Goal: Information Seeking & Learning: Learn about a topic

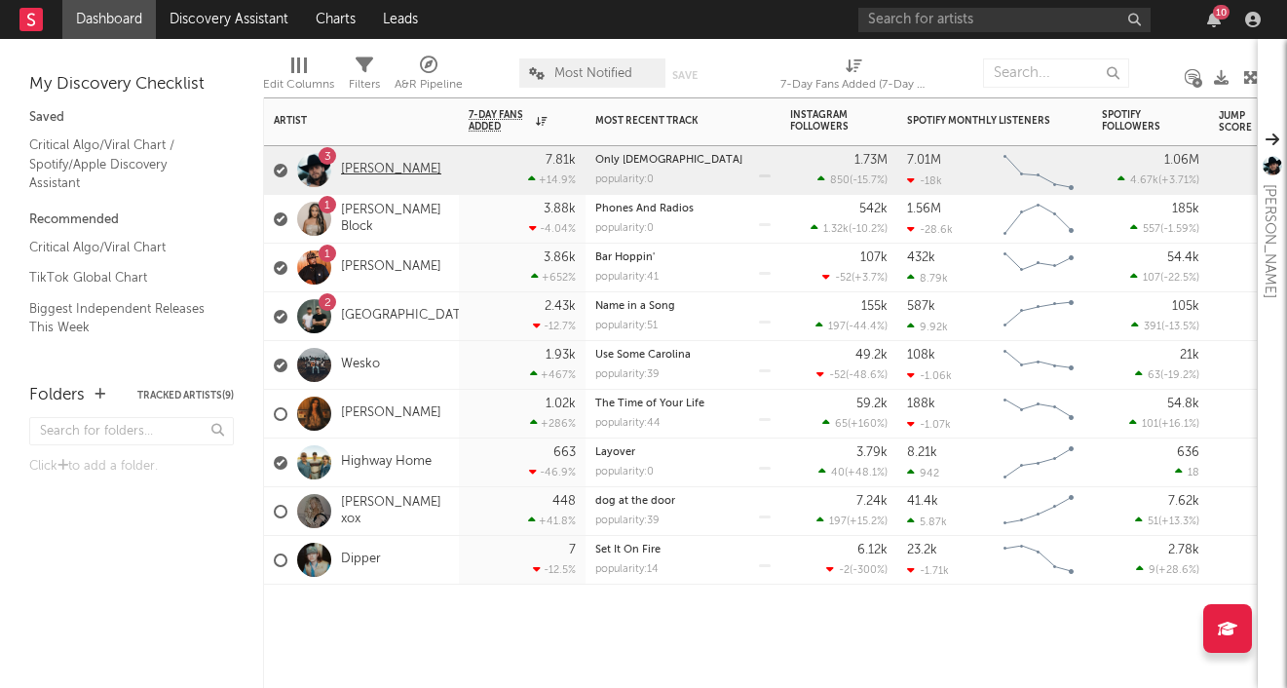
click at [390, 165] on link "[PERSON_NAME]" at bounding box center [391, 170] width 100 height 17
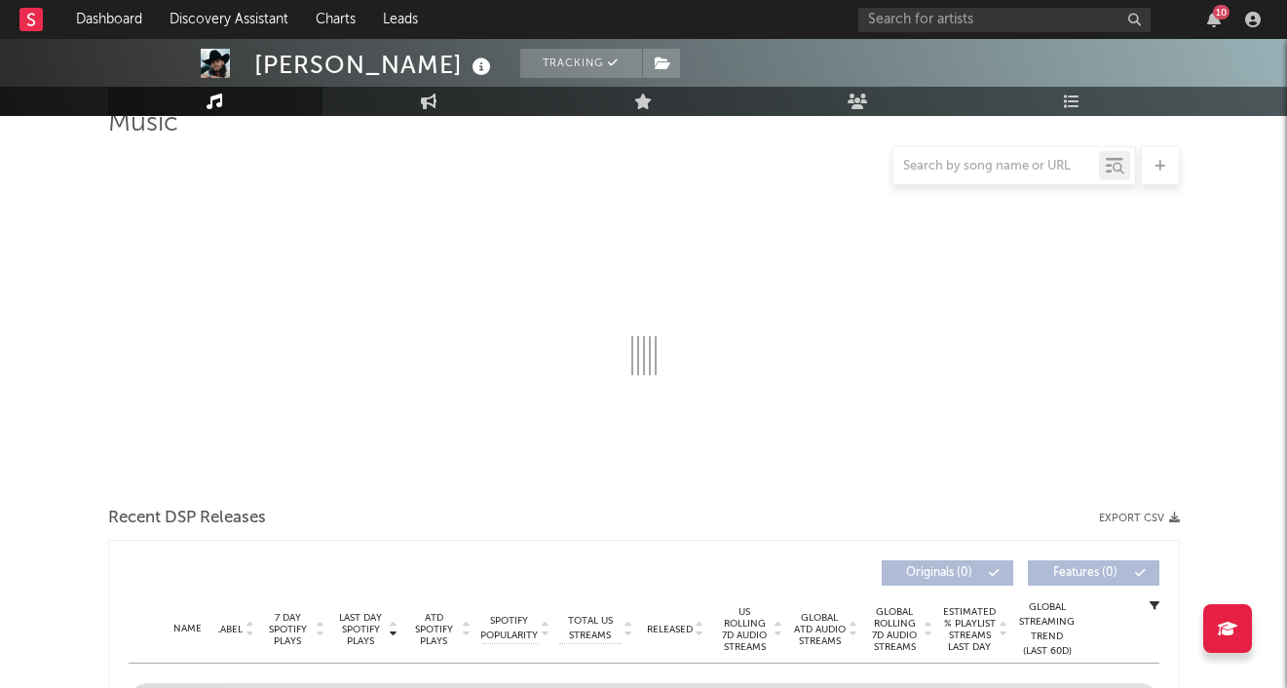
scroll to position [156, 0]
select select "6m"
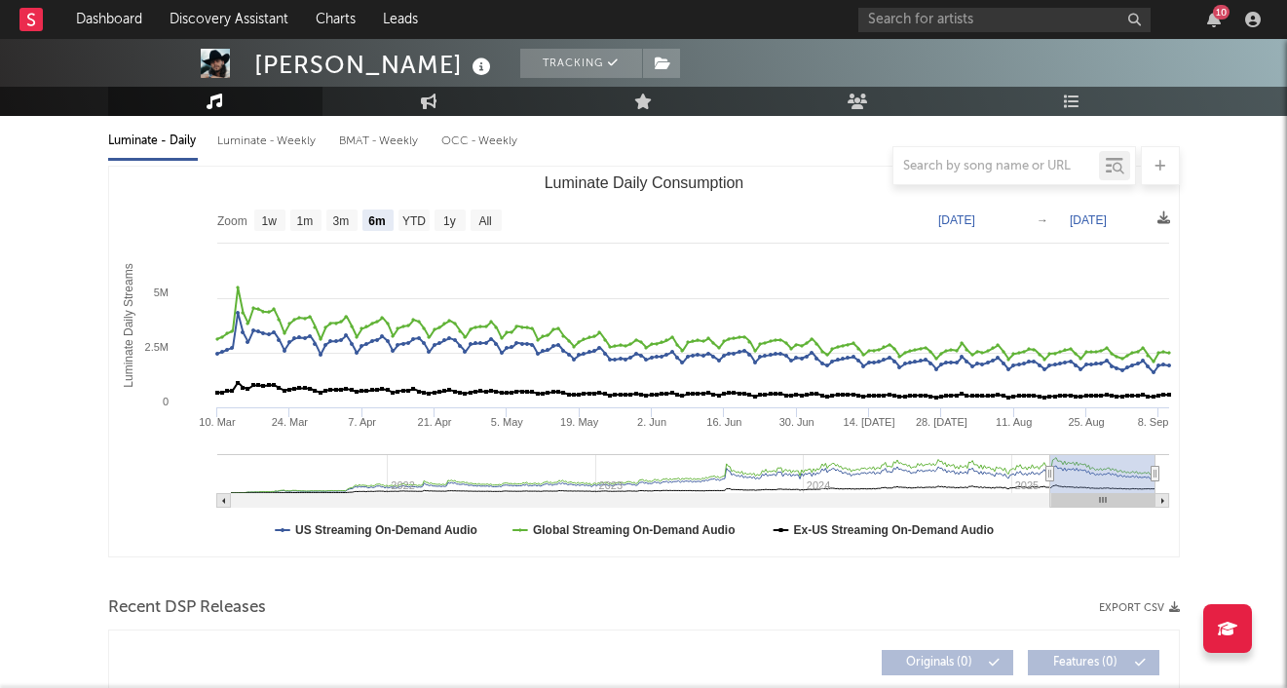
scroll to position [232, 0]
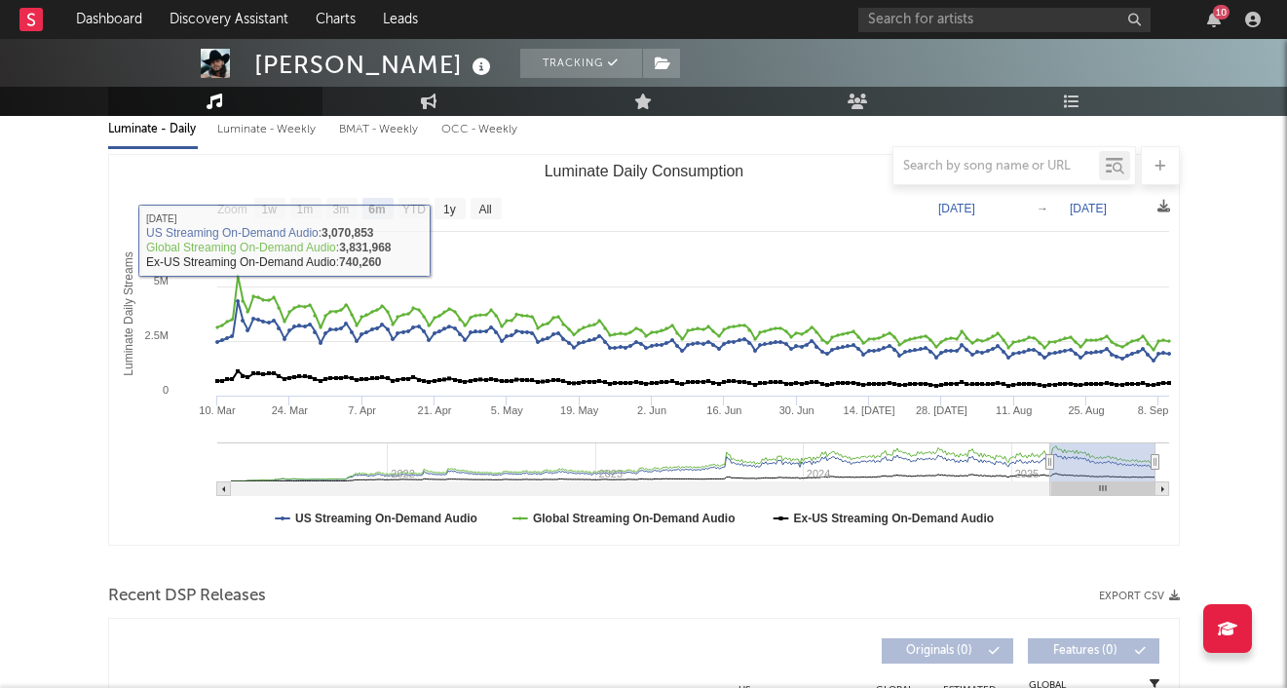
click at [290, 132] on div "Luminate - Weekly" at bounding box center [268, 129] width 102 height 33
select select "6m"
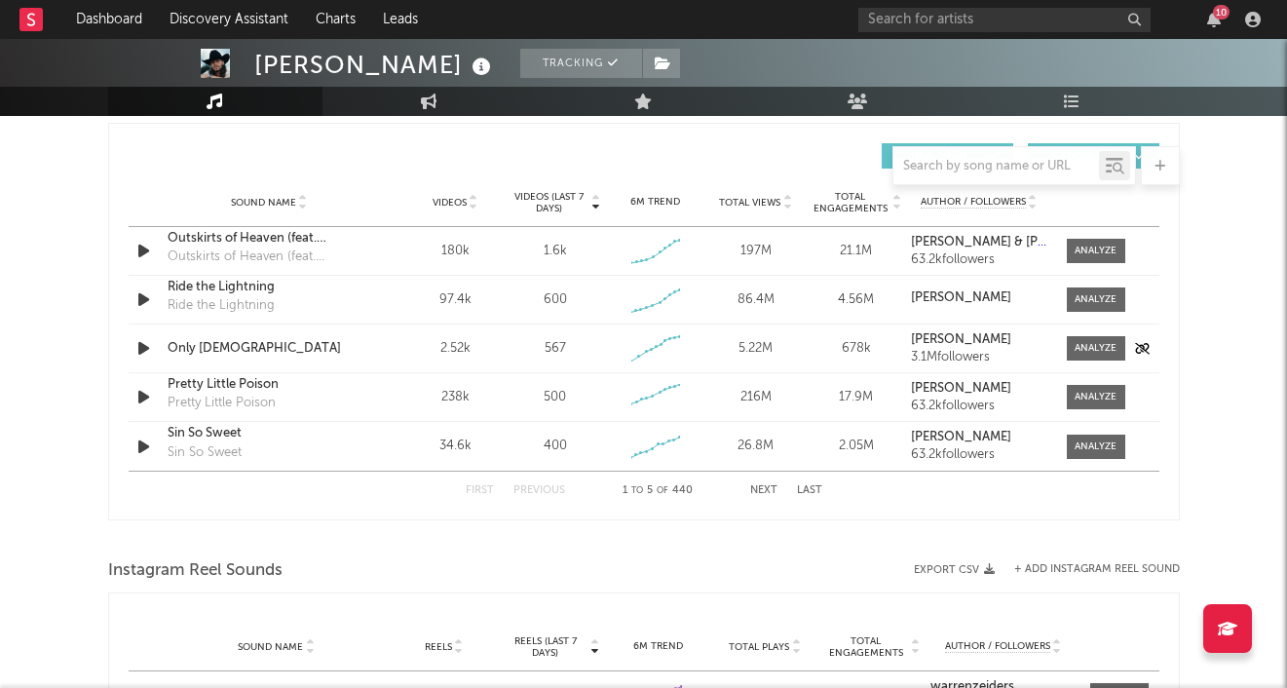
scroll to position [1348, 0]
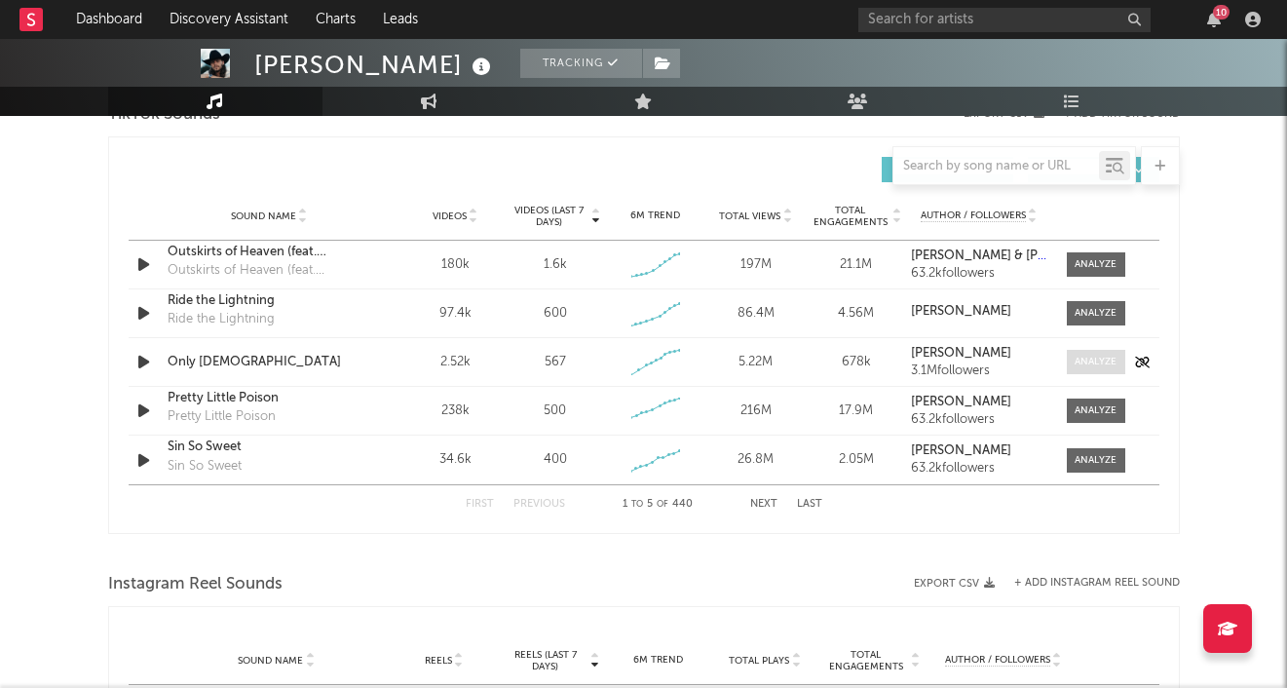
click at [1095, 356] on div at bounding box center [1095, 362] width 42 height 15
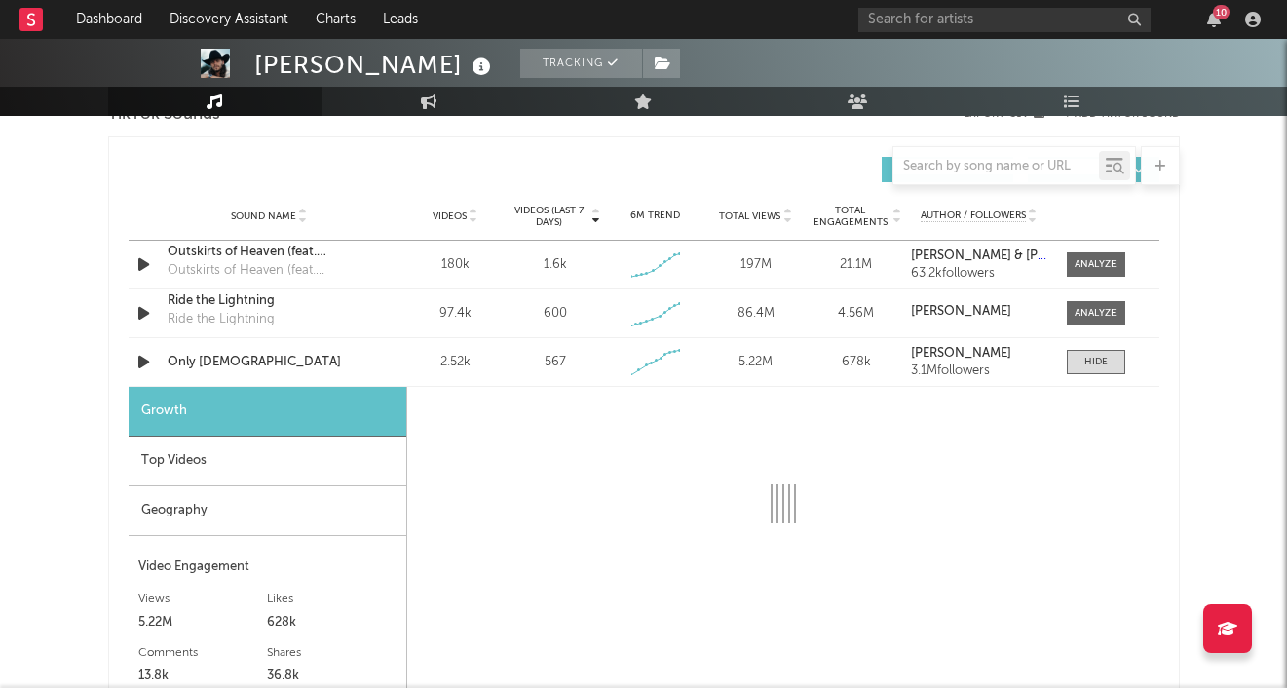
select select "1w"
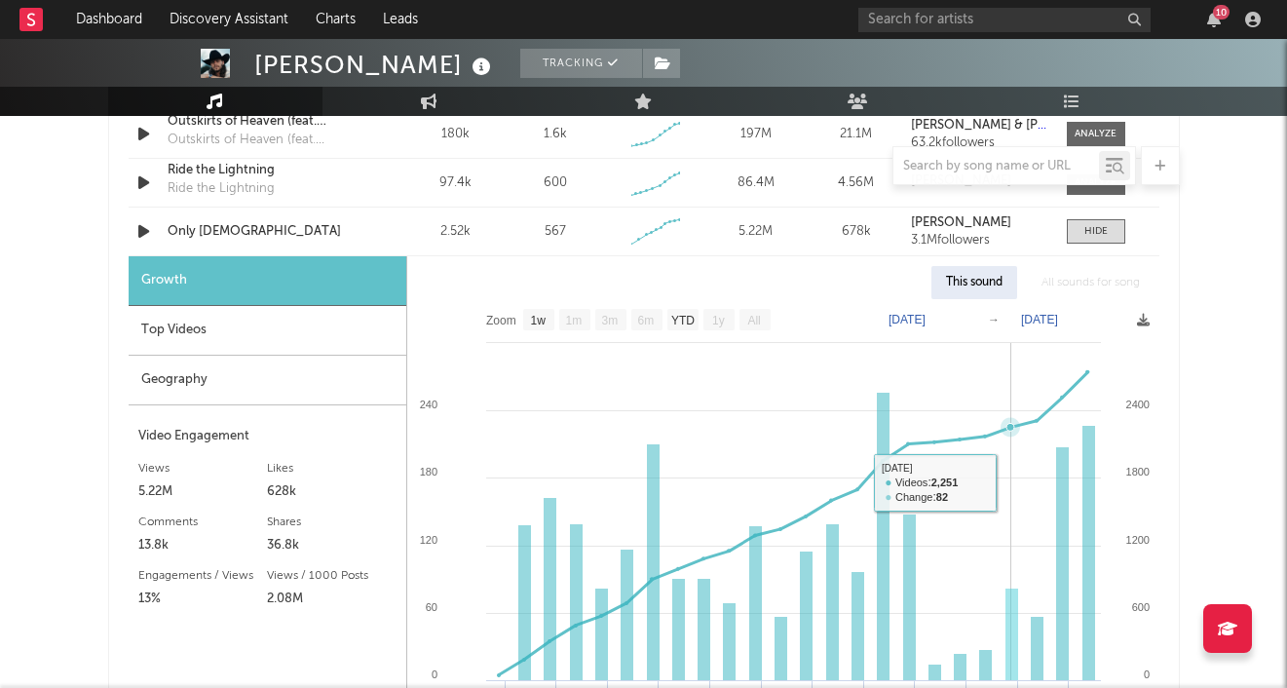
scroll to position [1469, 0]
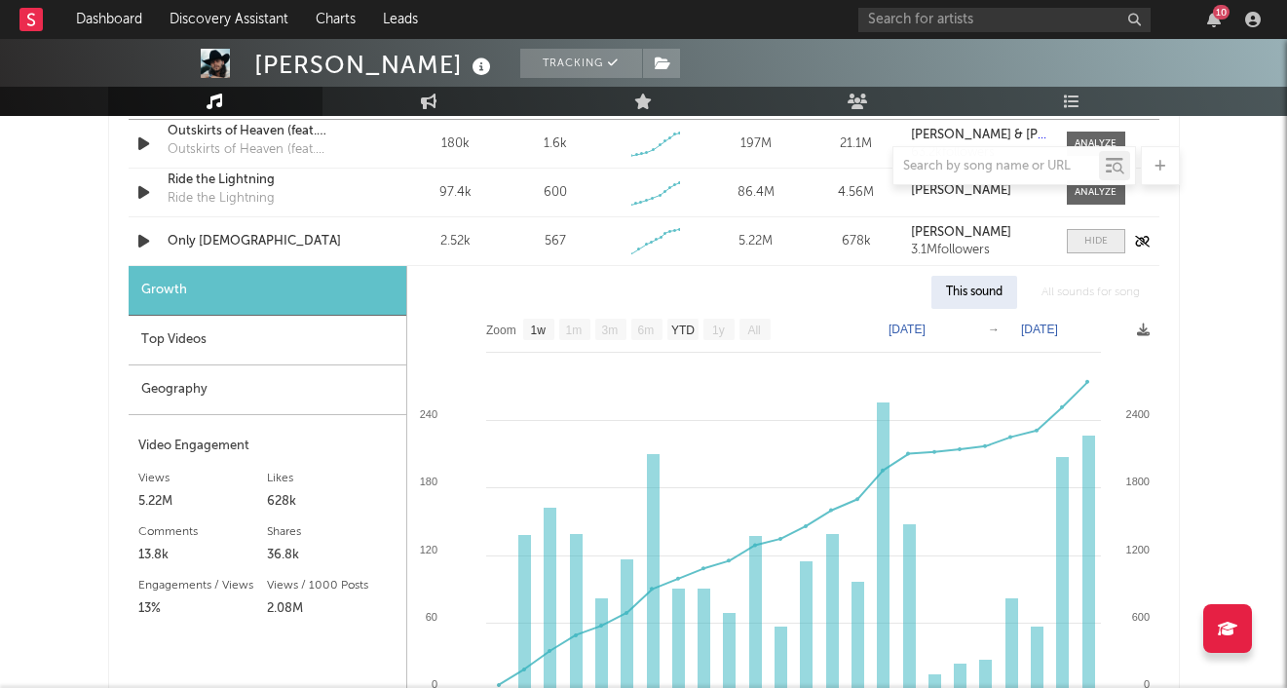
click at [1108, 245] on span at bounding box center [1096, 241] width 58 height 24
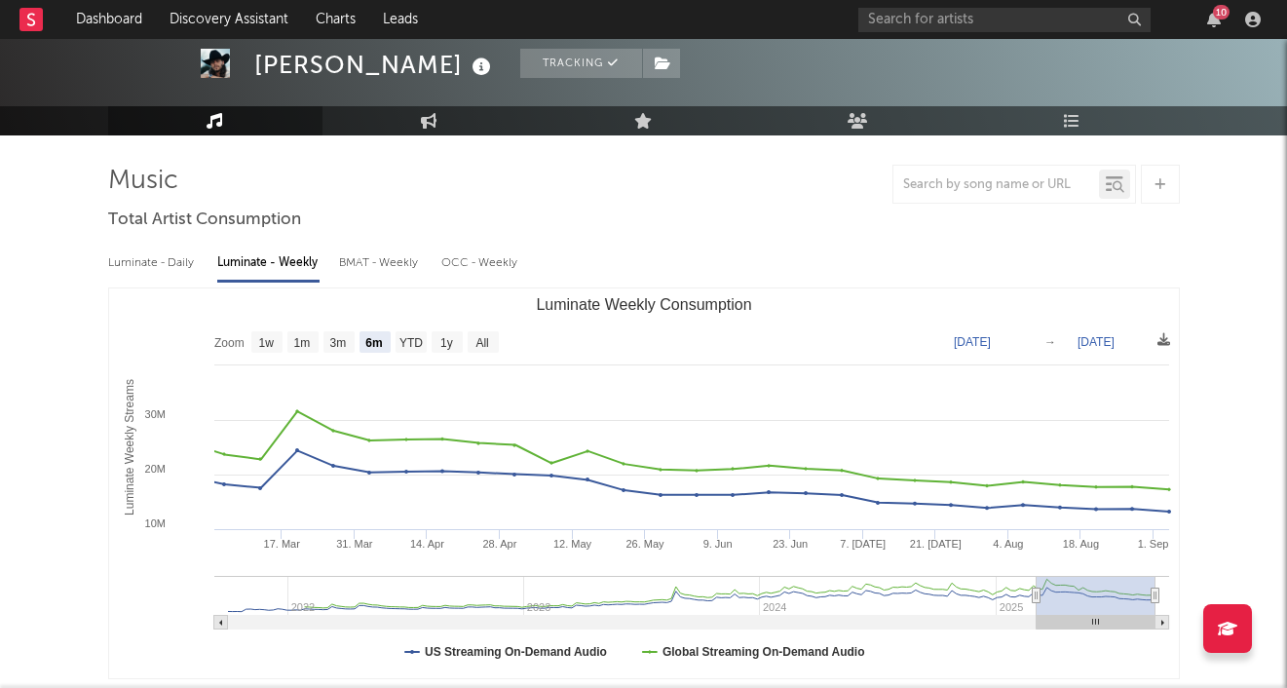
scroll to position [193, 0]
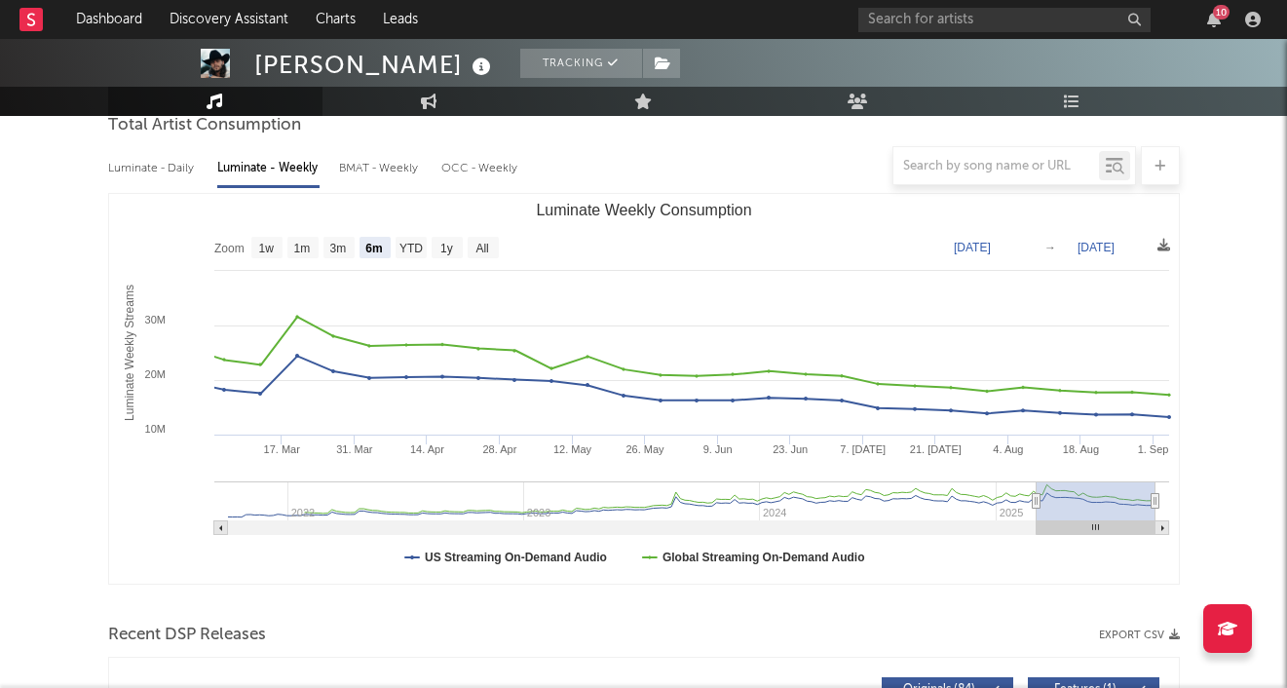
click at [151, 170] on div at bounding box center [643, 165] width 1071 height 39
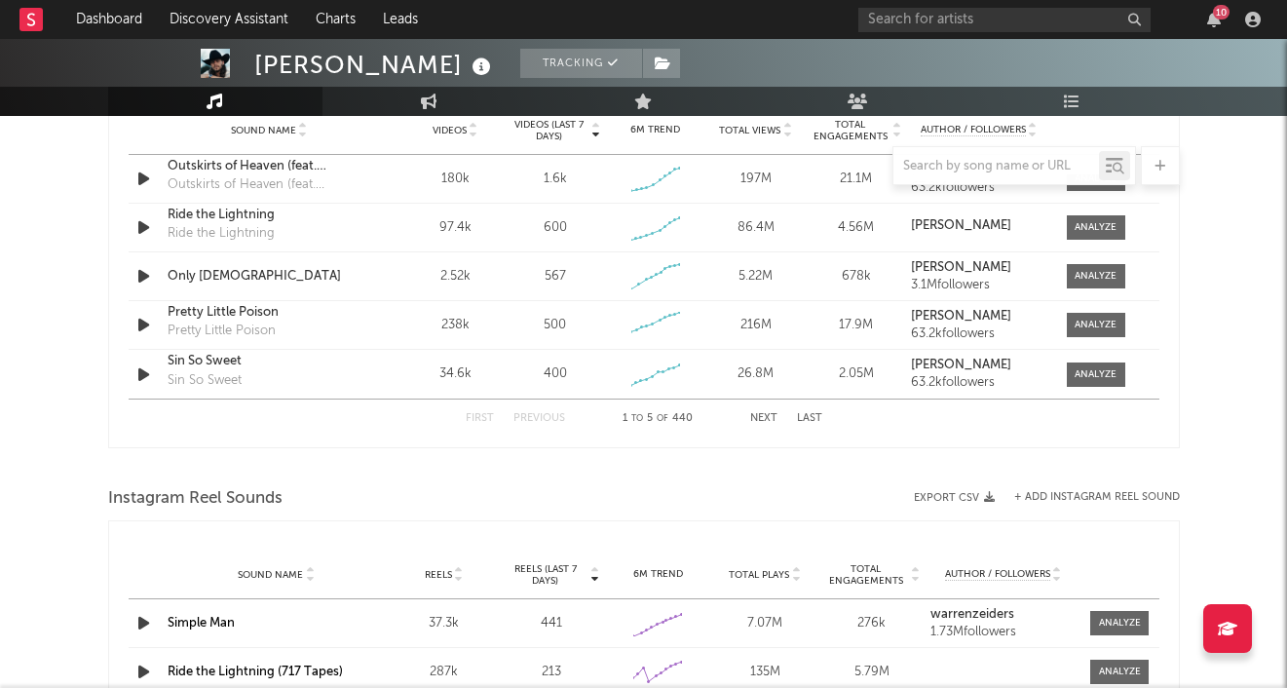
scroll to position [1440, 0]
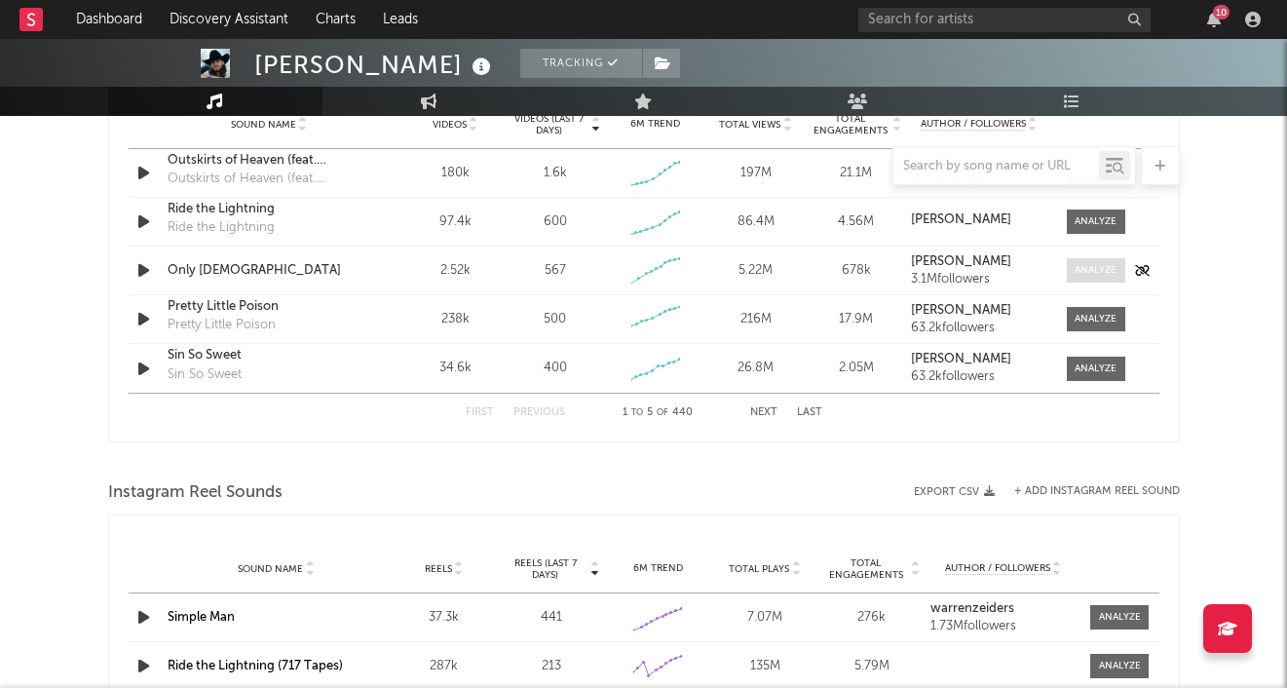
click at [1109, 273] on div at bounding box center [1095, 270] width 42 height 15
select select "1w"
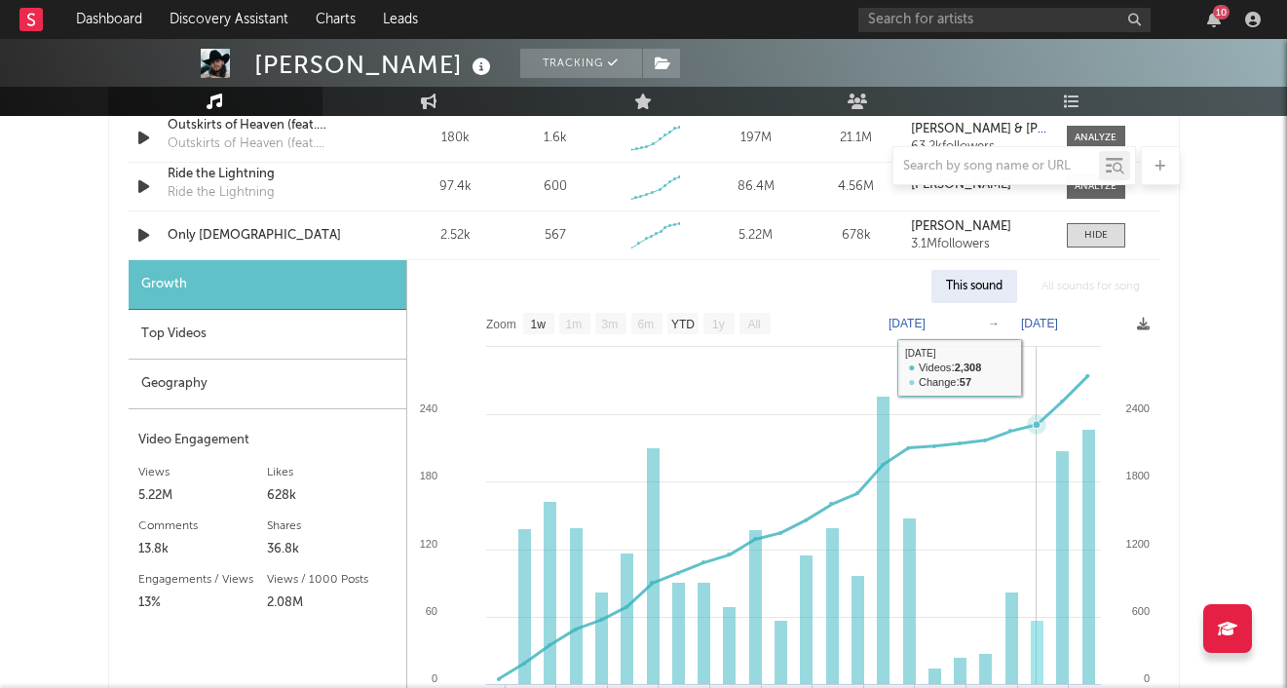
scroll to position [1480, 0]
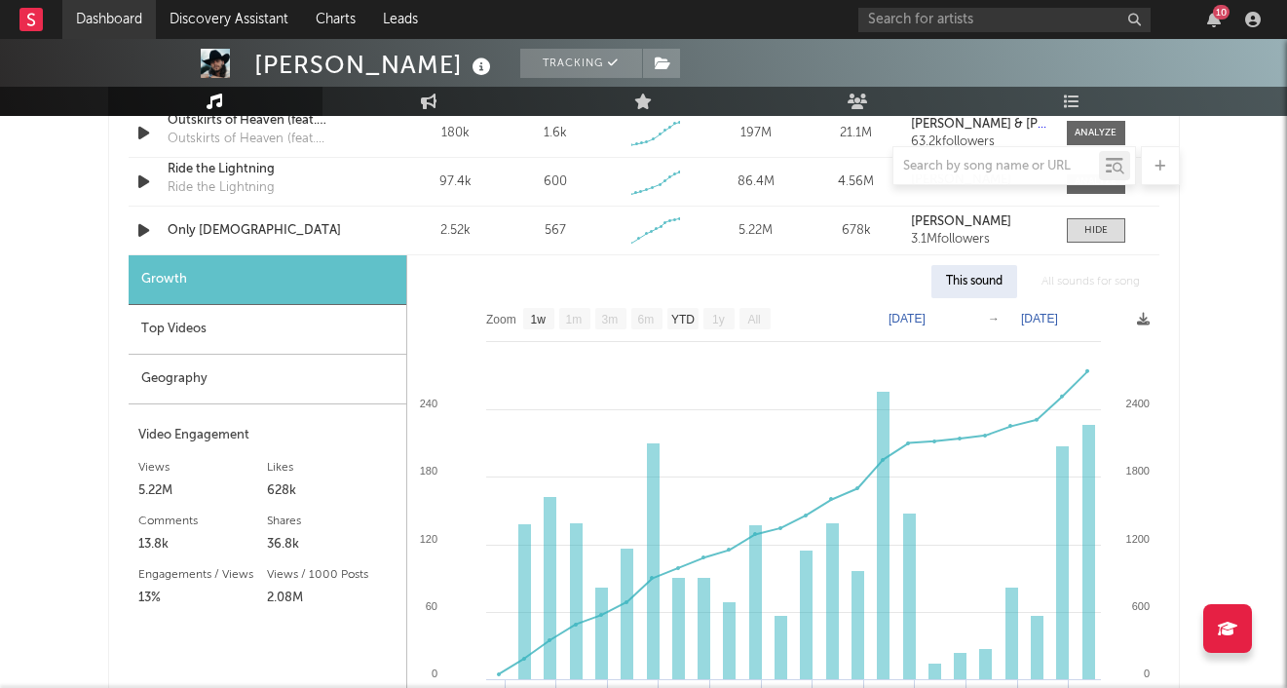
click at [119, 20] on link "Dashboard" at bounding box center [109, 19] width 94 height 39
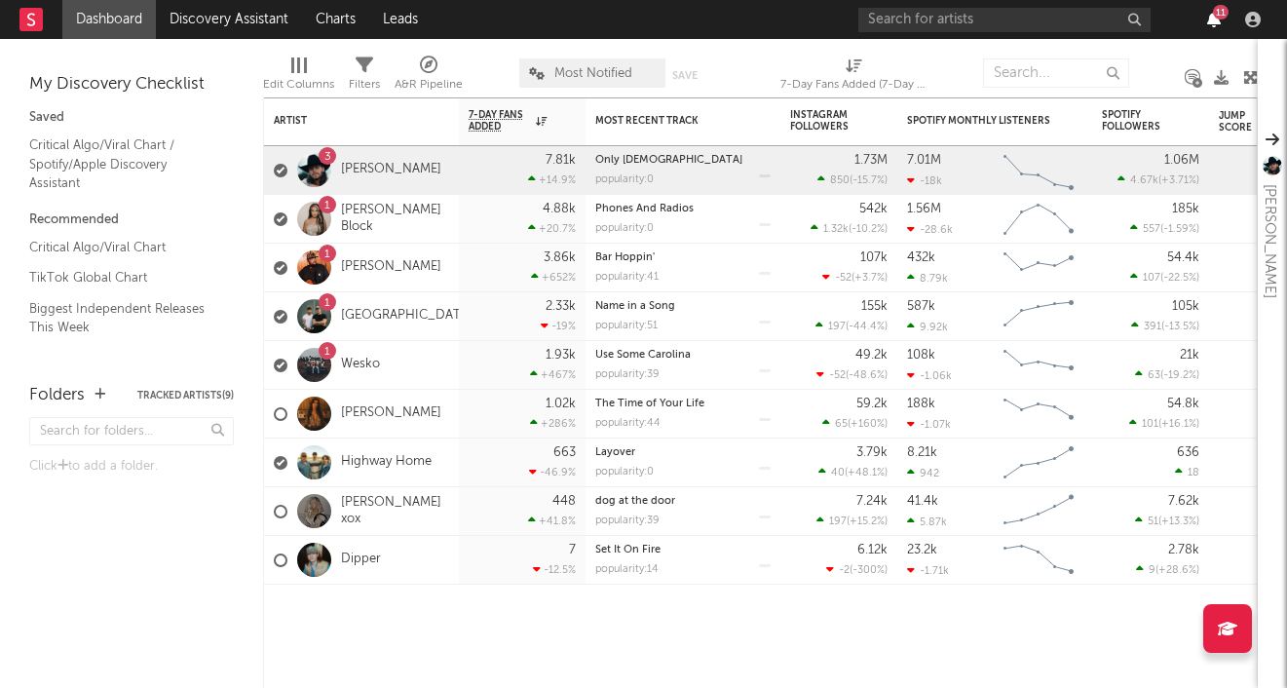
click at [1211, 19] on icon "button" at bounding box center [1214, 20] width 14 height 16
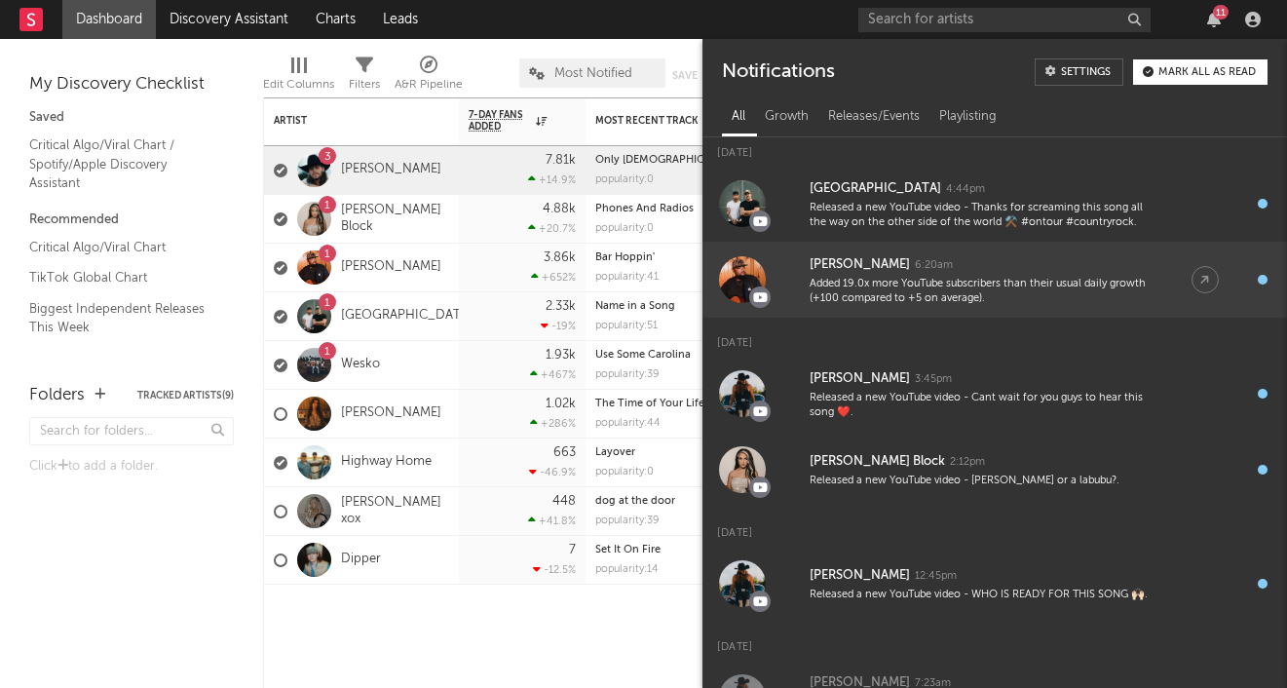
scroll to position [560, 0]
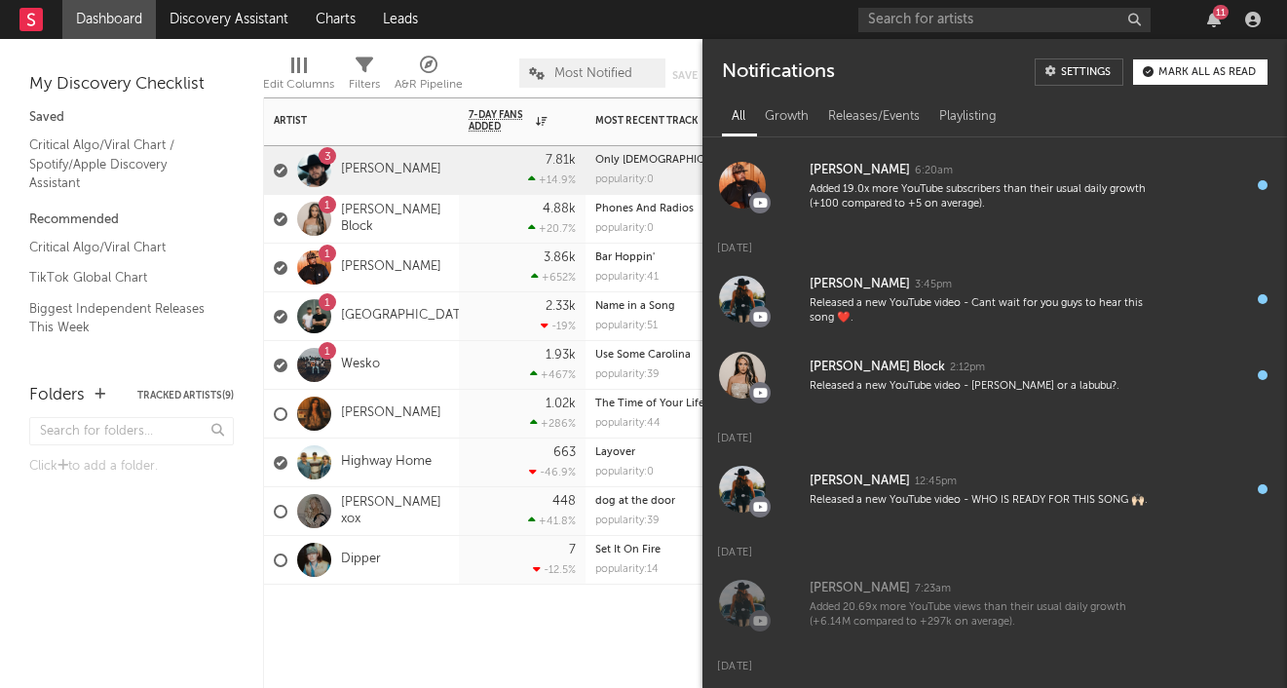
click at [569, 622] on div at bounding box center [522, 613] width 127 height 58
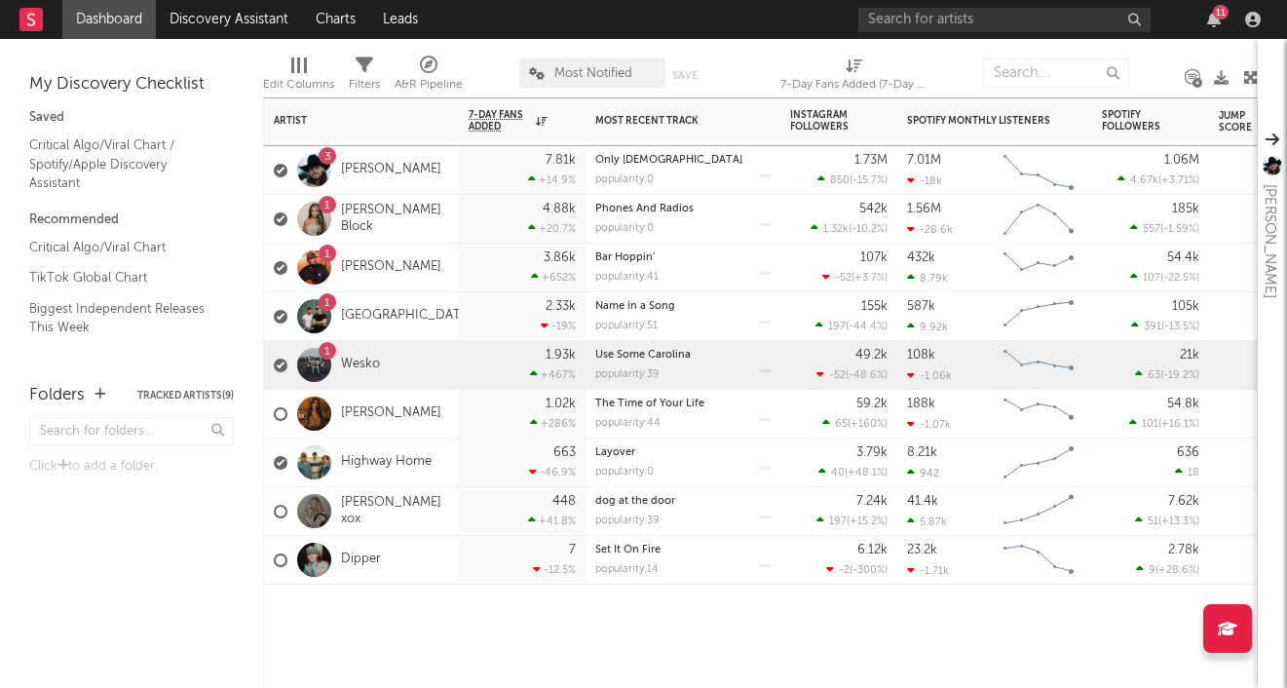
click at [359, 356] on div "1 Wesko" at bounding box center [327, 365] width 106 height 56
click at [357, 363] on link "Wesko" at bounding box center [360, 364] width 39 height 17
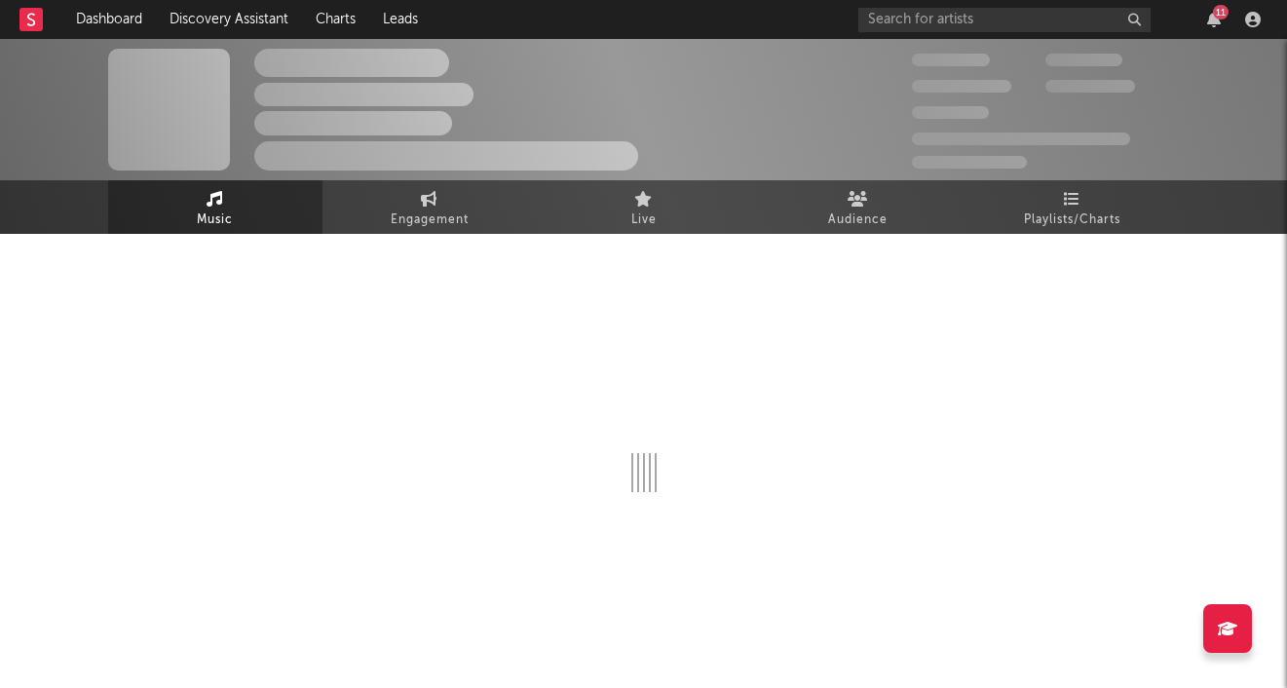
select select "6m"
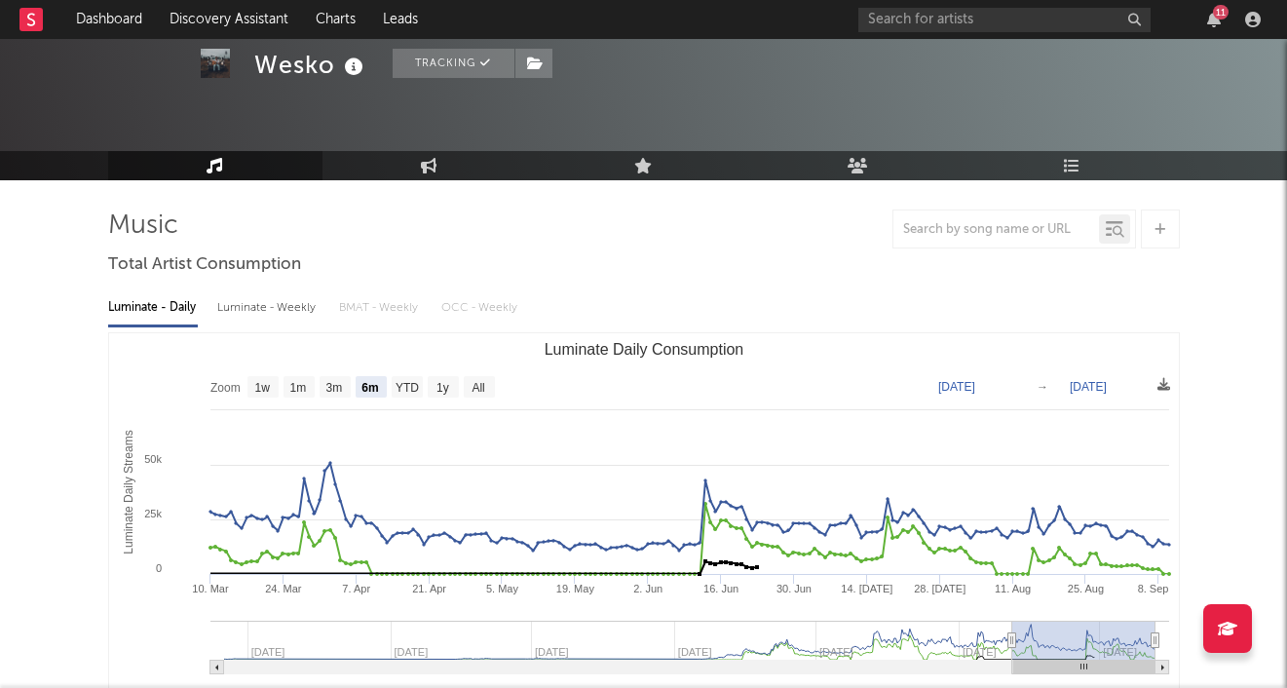
scroll to position [59, 0]
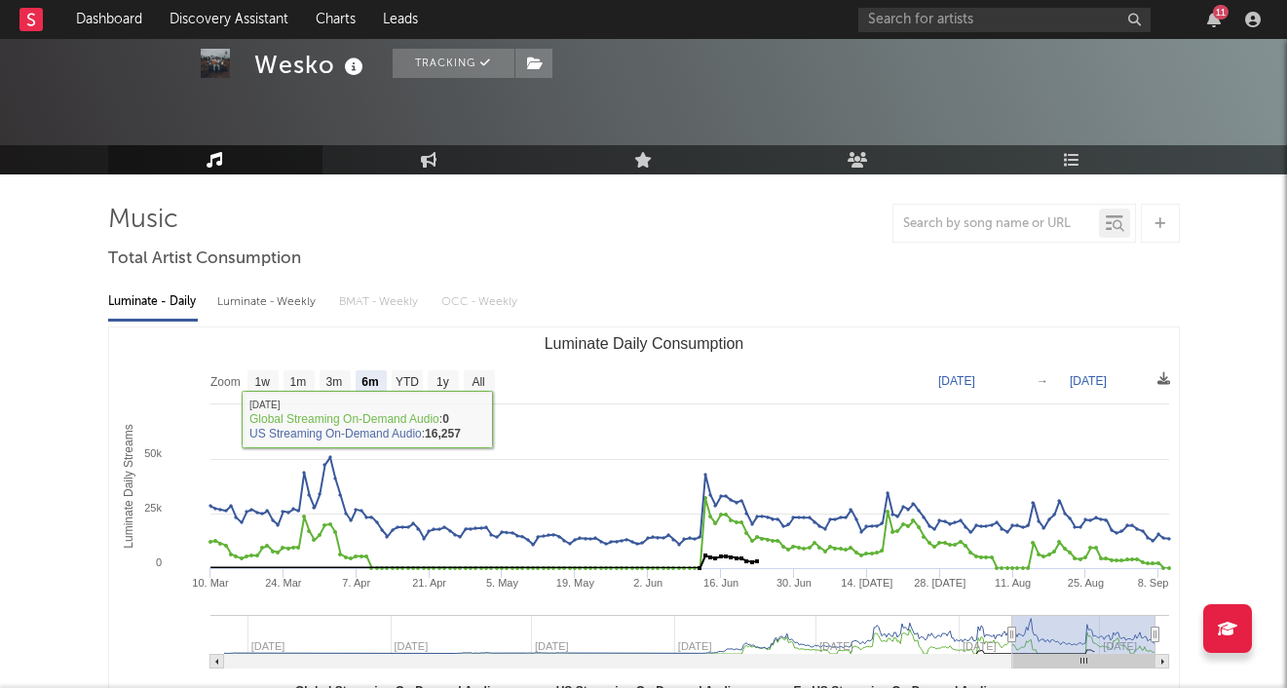
click at [284, 301] on div "Luminate - Weekly" at bounding box center [268, 301] width 102 height 33
select select "6m"
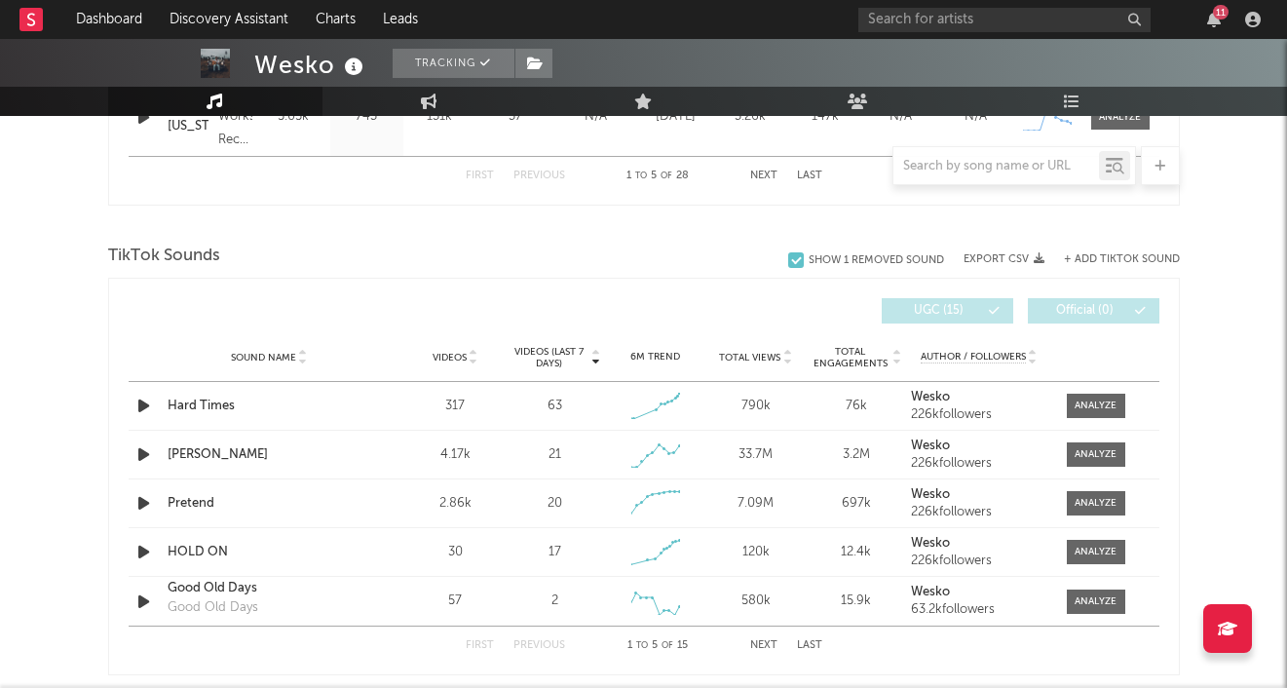
scroll to position [1214, 0]
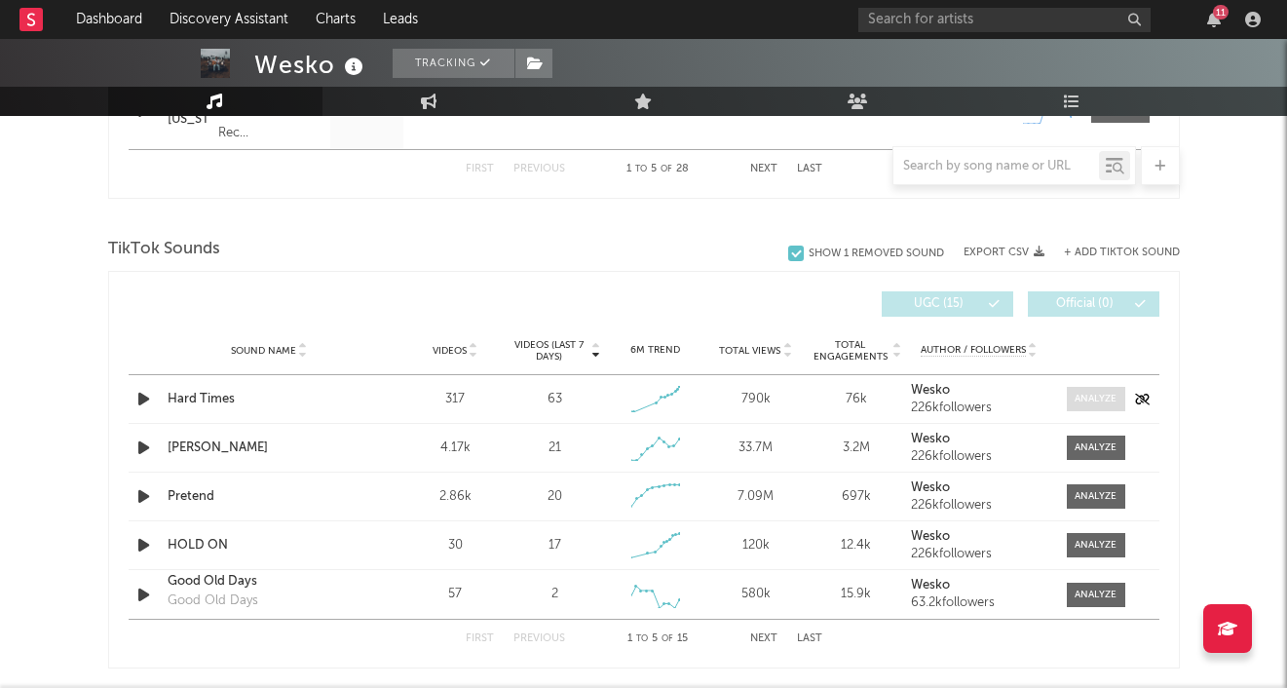
click at [1089, 398] on div at bounding box center [1095, 399] width 42 height 15
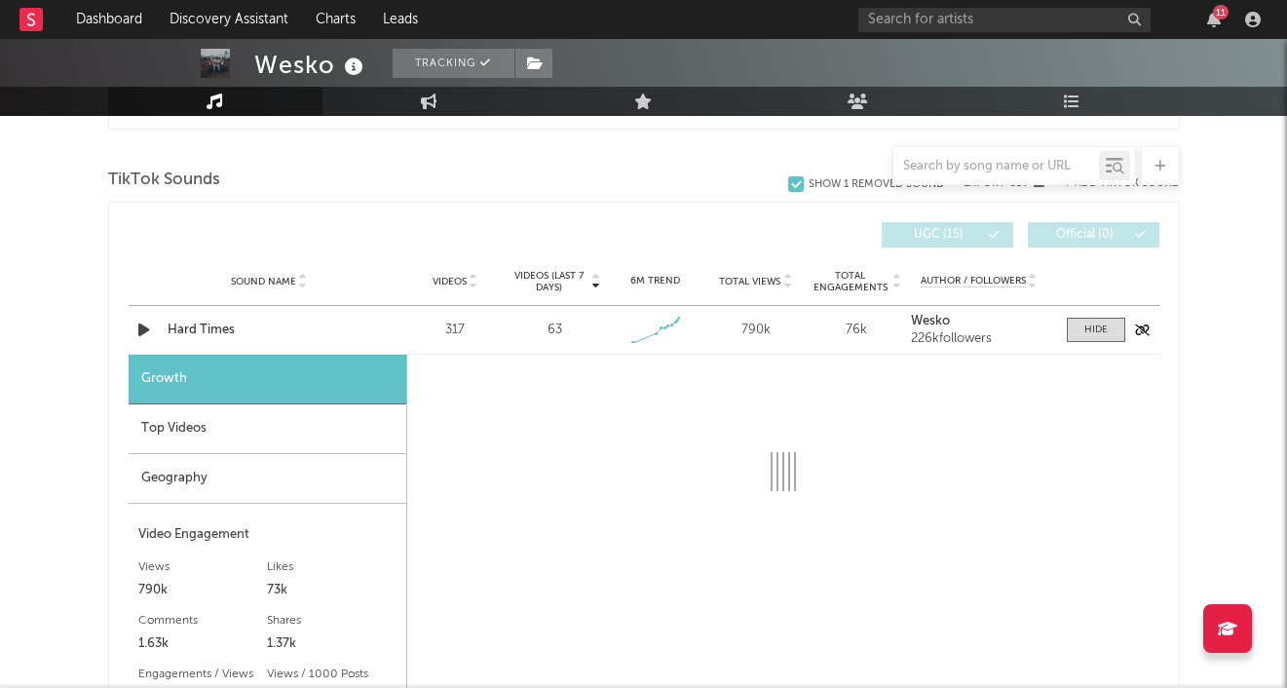
select select "1w"
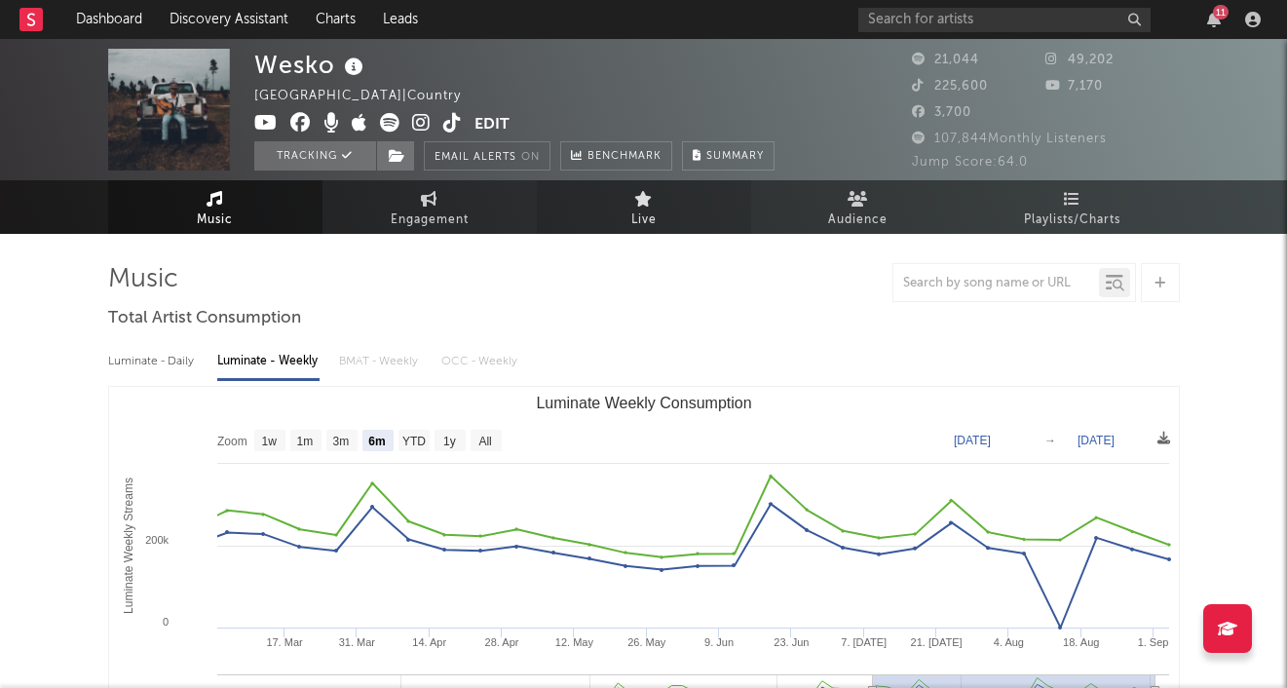
scroll to position [0, 0]
